Goal: Transaction & Acquisition: Book appointment/travel/reservation

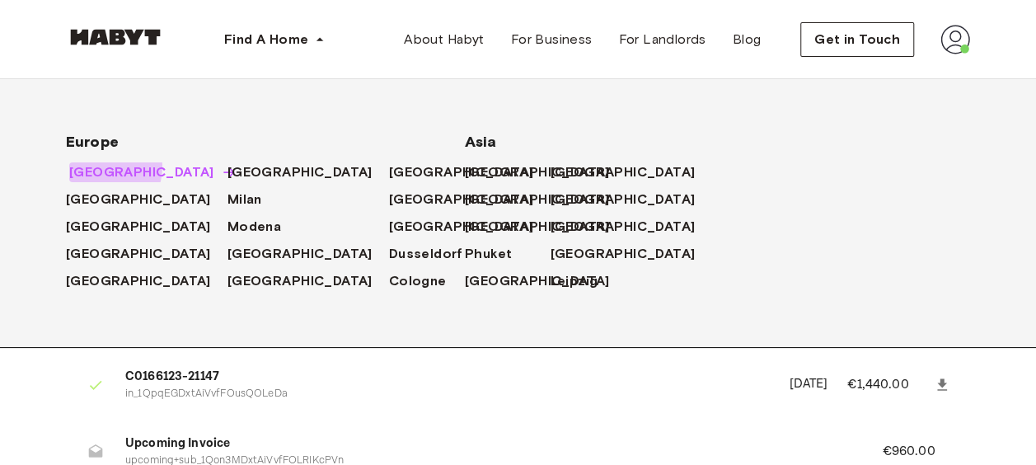
click at [102, 166] on span "[GEOGRAPHIC_DATA]" at bounding box center [141, 172] width 145 height 20
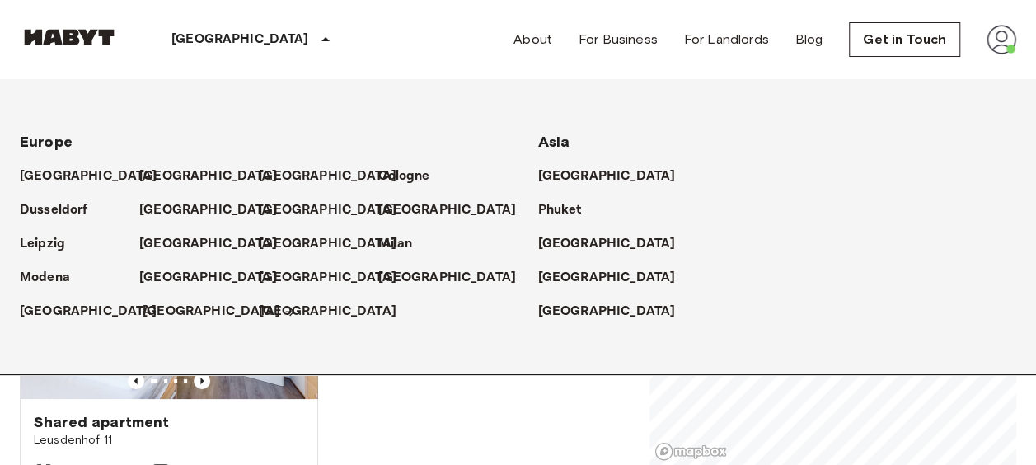
click at [194, 314] on p "[GEOGRAPHIC_DATA]" at bounding box center [212, 312] width 138 height 20
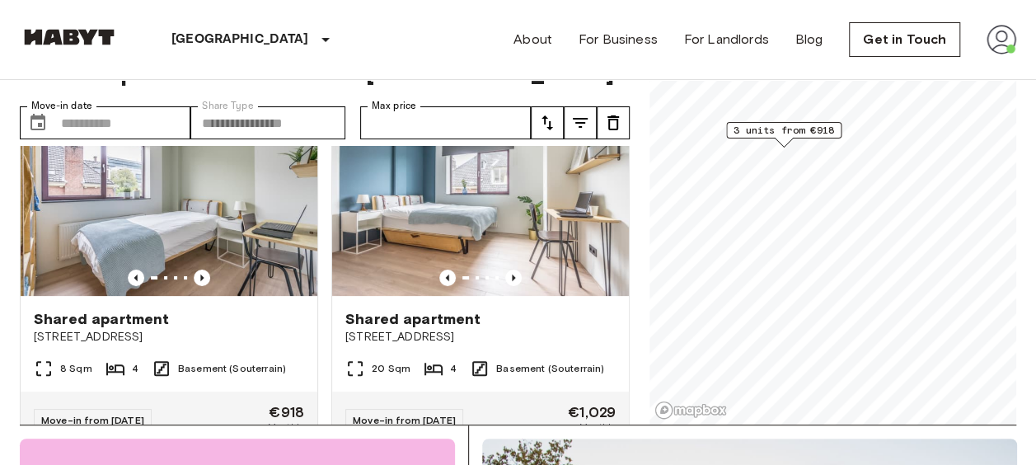
scroll to position [53, 0]
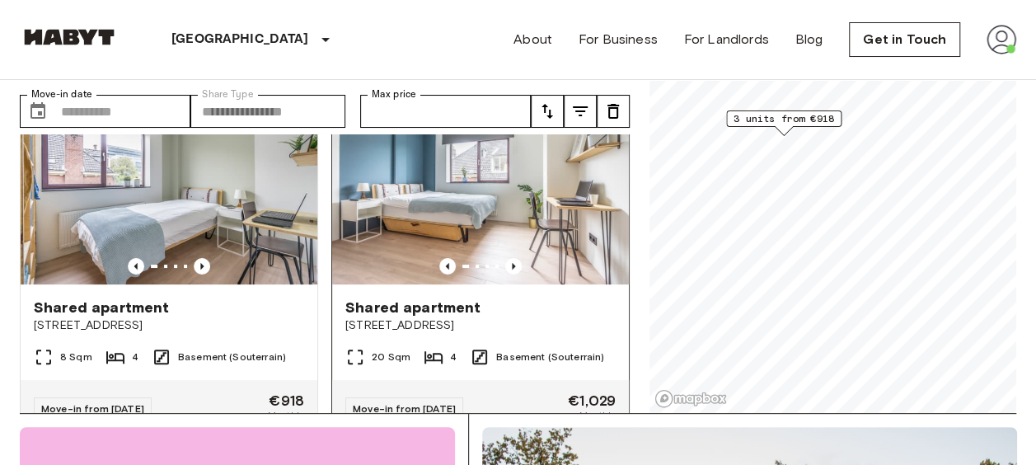
click at [429, 247] on img at bounding box center [480, 186] width 297 height 198
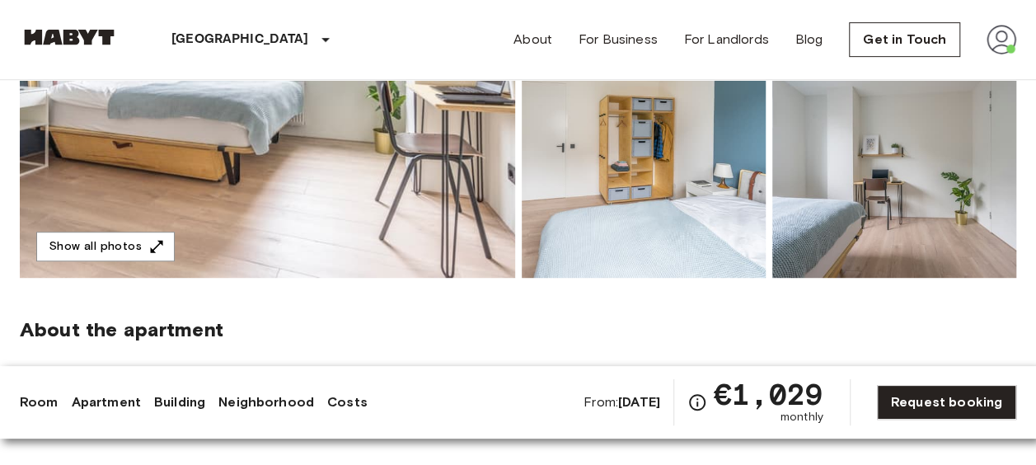
scroll to position [349, 0]
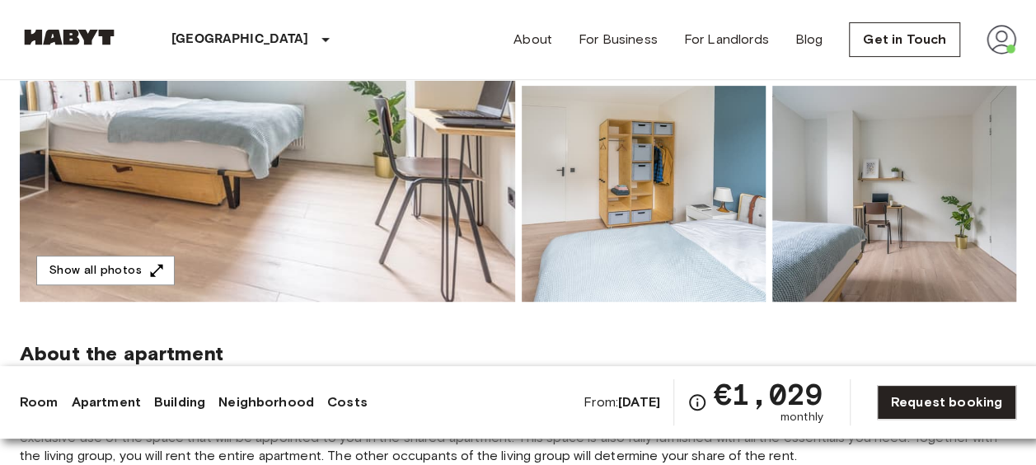
click at [741, 155] on img at bounding box center [644, 194] width 244 height 216
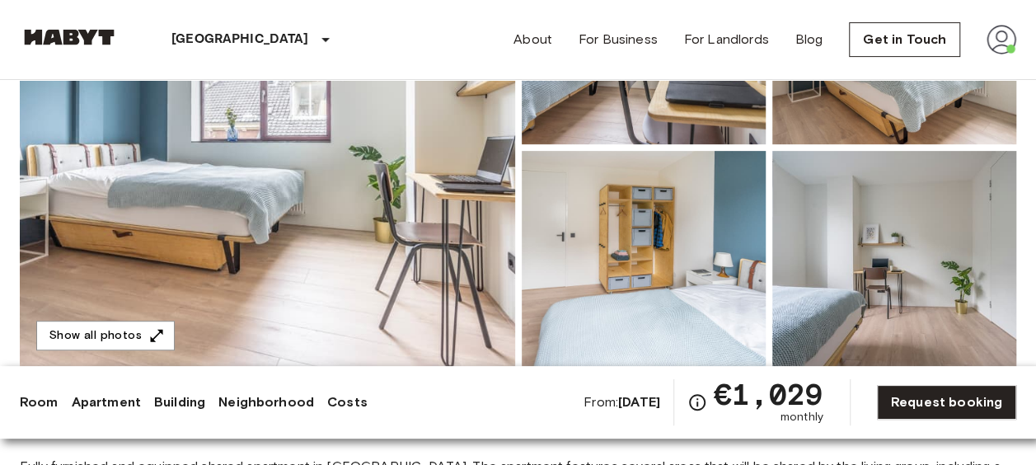
scroll to position [296, 0]
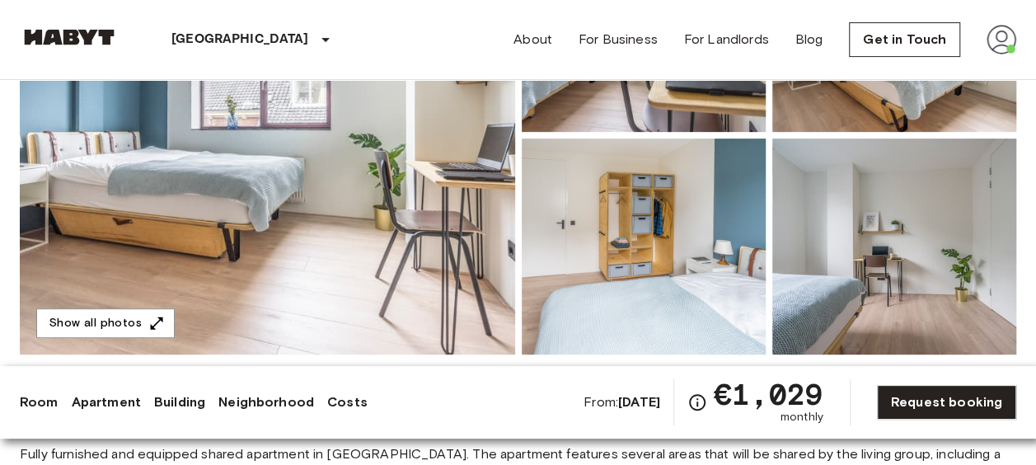
click at [398, 194] on img at bounding box center [267, 135] width 495 height 438
